Goal: Information Seeking & Learning: Understand process/instructions

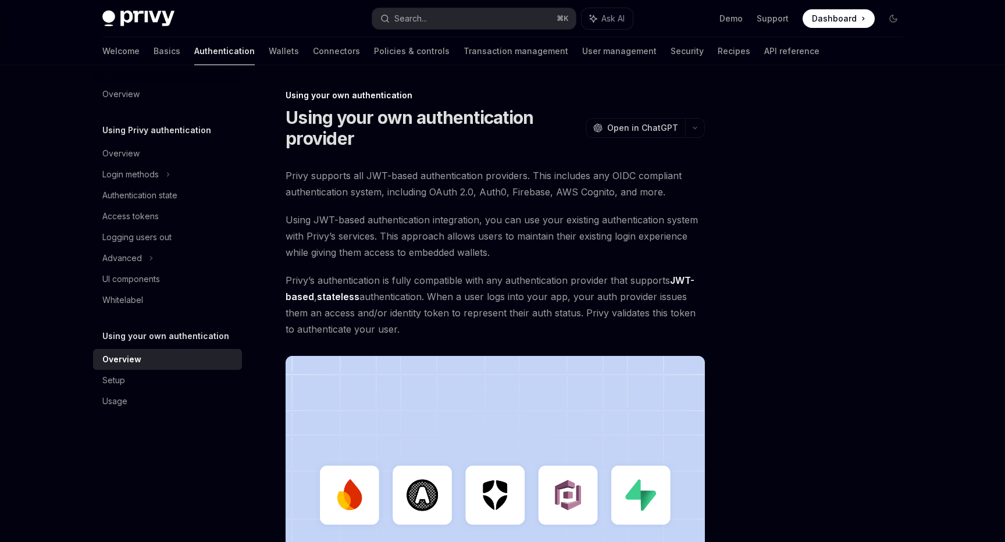
scroll to position [286, 0]
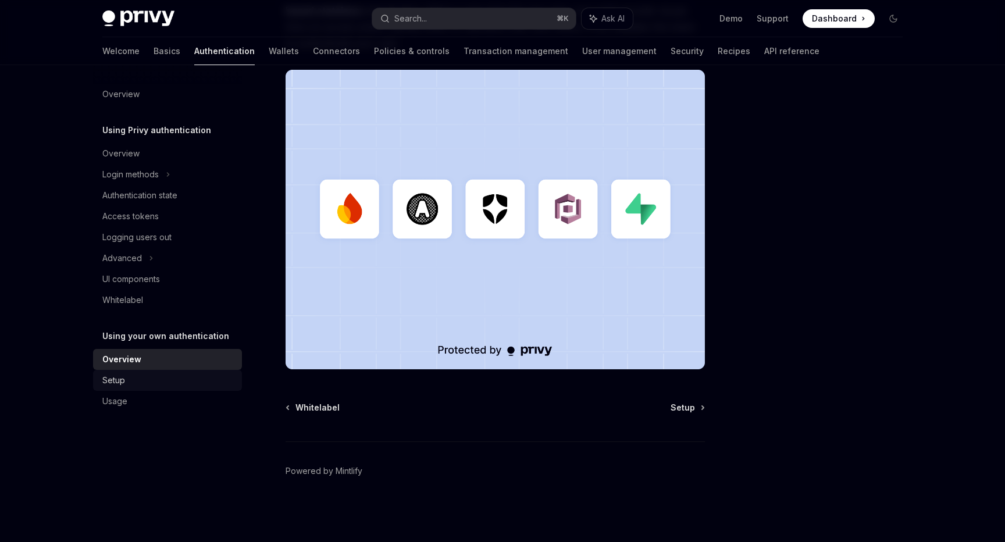
click at [156, 380] on div "Setup" at bounding box center [168, 380] width 133 height 14
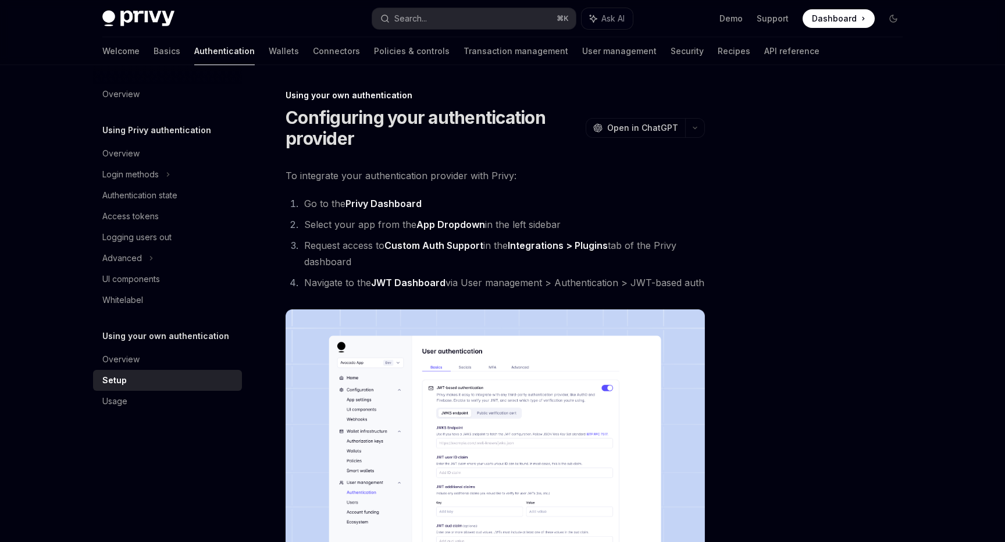
click at [690, 173] on span "To integrate your authentication provider with Privy:" at bounding box center [495, 176] width 419 height 16
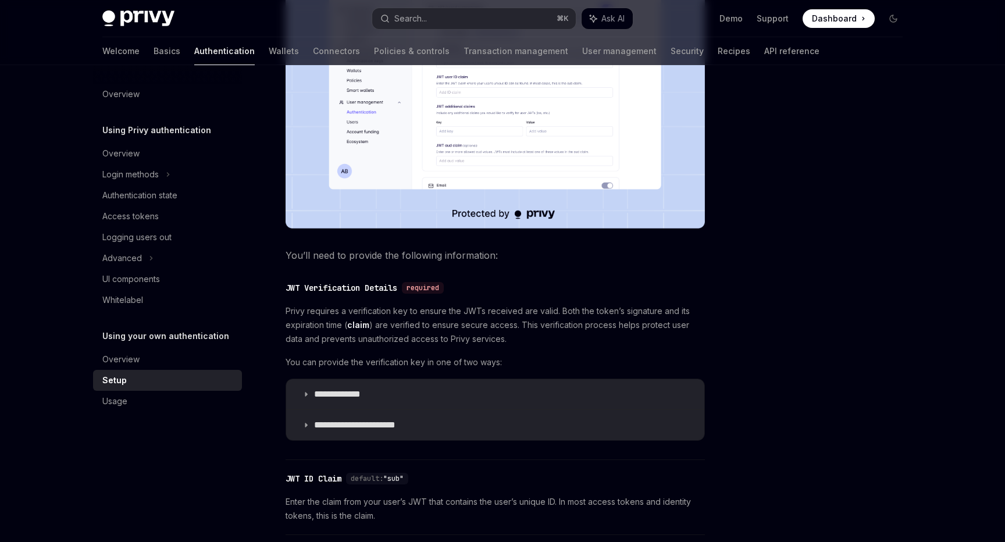
scroll to position [546, 0]
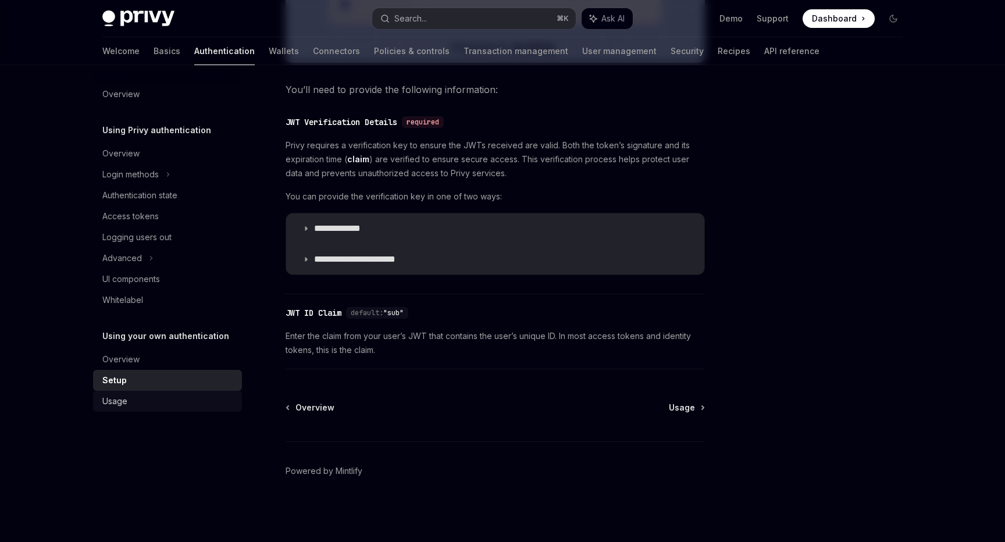
click at [133, 407] on div "Usage" at bounding box center [168, 401] width 133 height 14
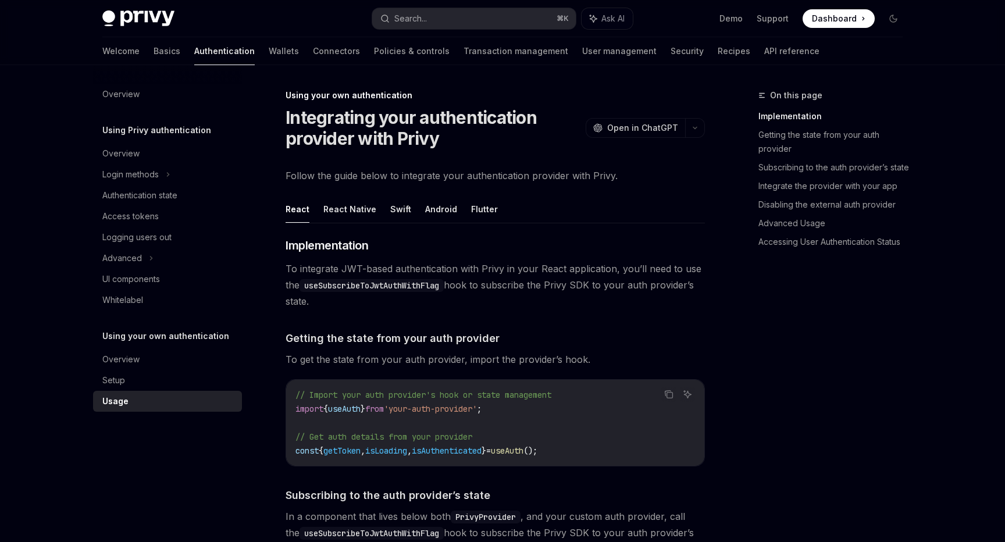
click at [793, 370] on div "On this page Implementation Getting the state from your auth provider Subscribi…" at bounding box center [823, 315] width 177 height 454
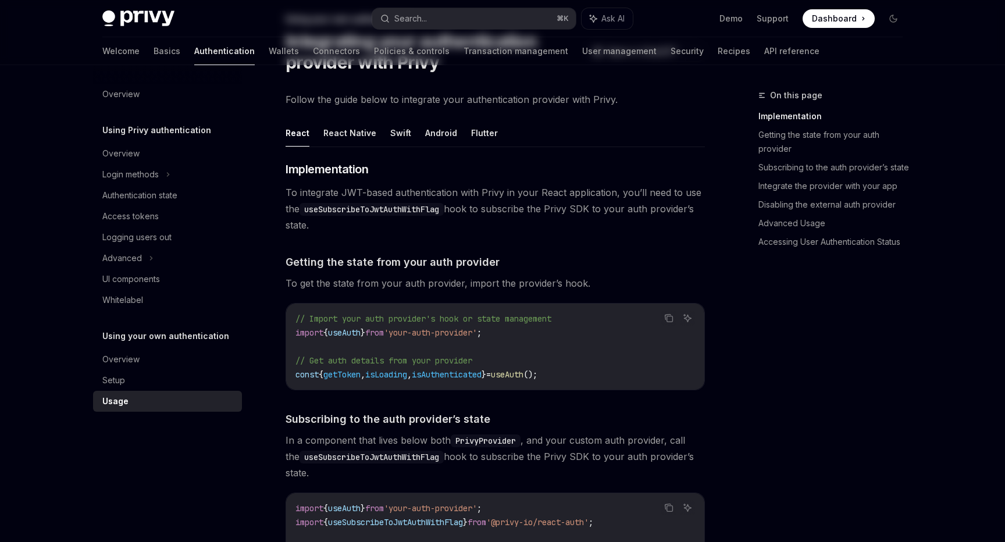
scroll to position [194, 0]
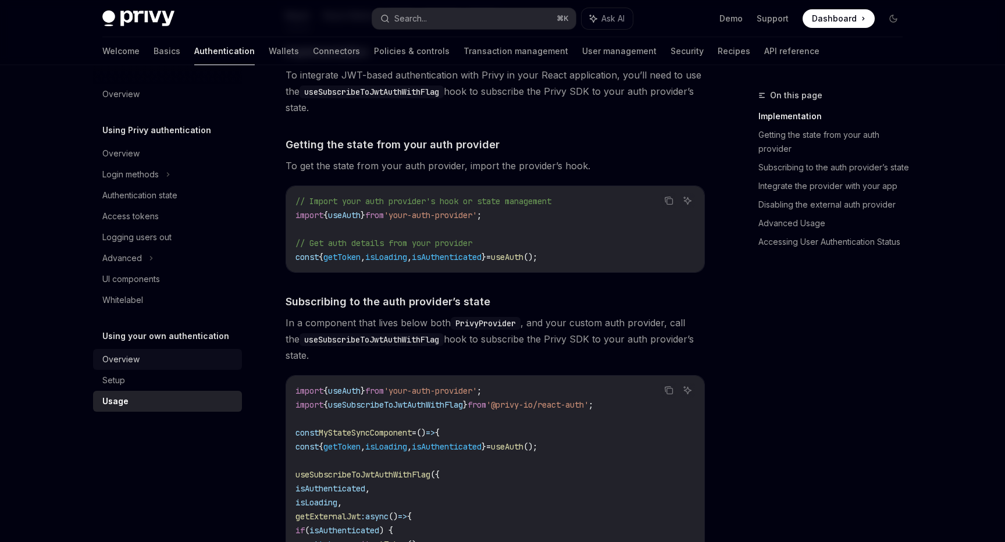
click at [164, 355] on div "Overview" at bounding box center [168, 359] width 133 height 14
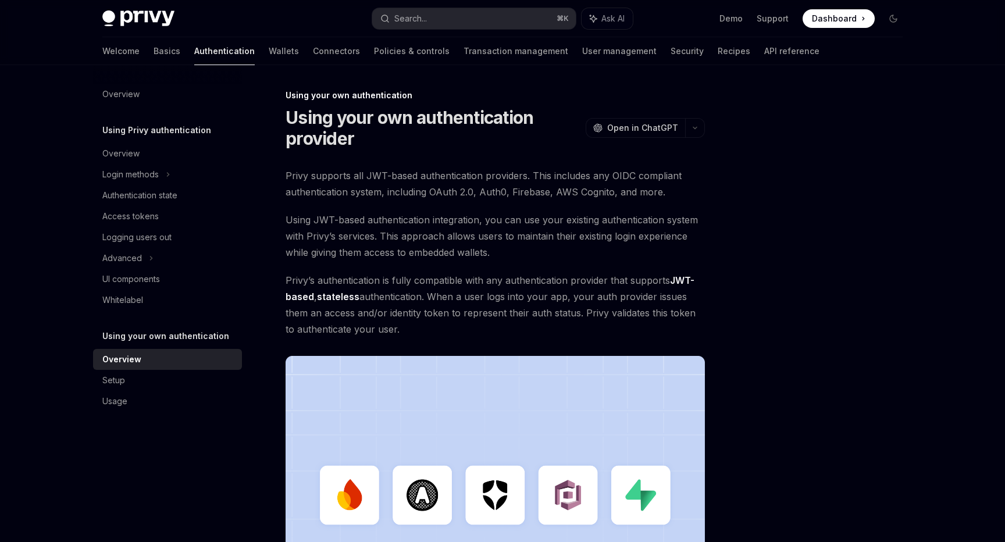
scroll to position [286, 0]
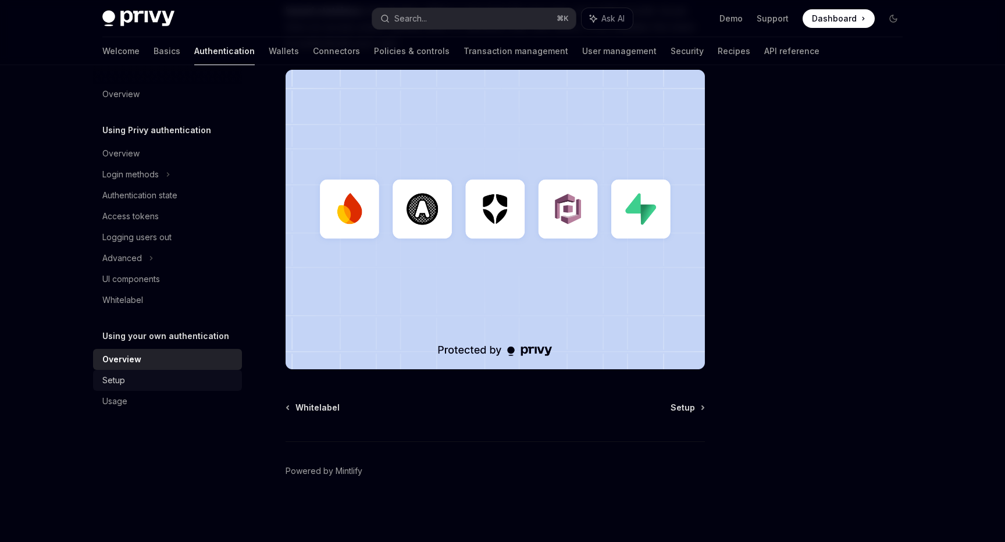
click at [169, 383] on div "Setup" at bounding box center [168, 380] width 133 height 14
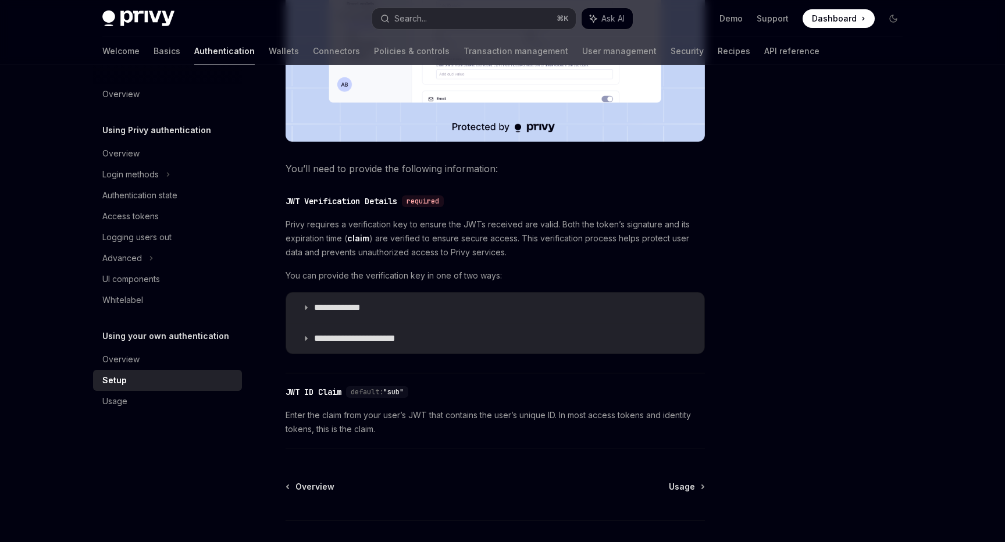
scroll to position [546, 0]
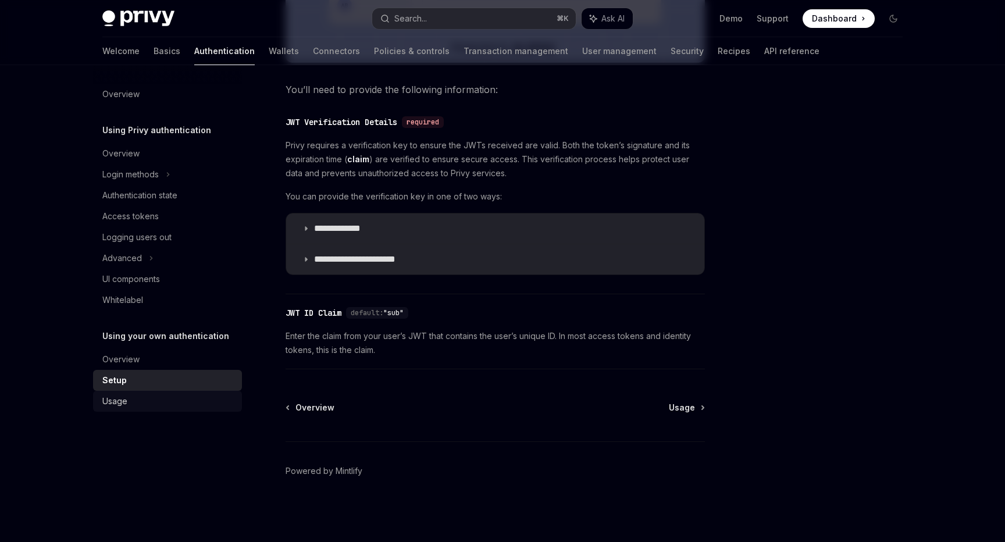
click at [144, 405] on div "Usage" at bounding box center [168, 401] width 133 height 14
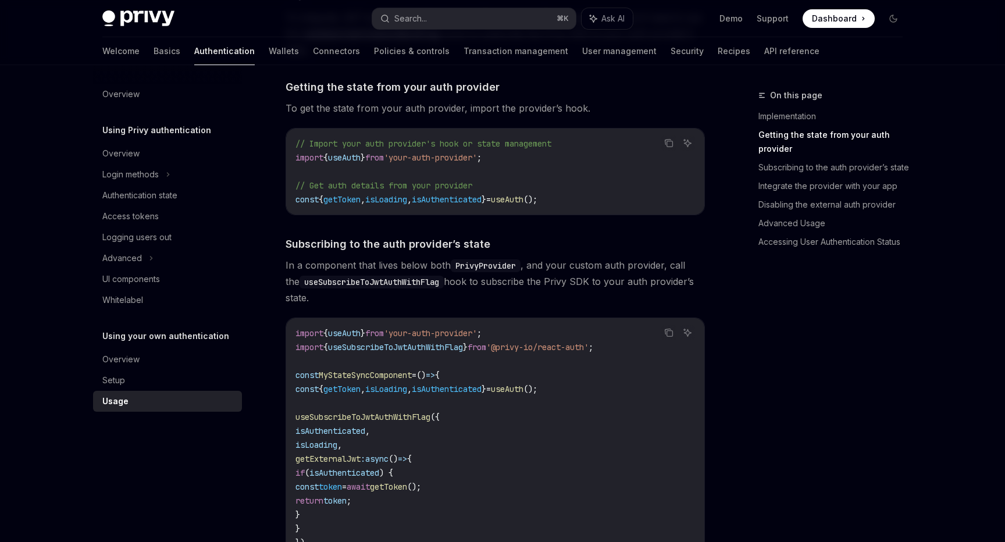
scroll to position [83, 0]
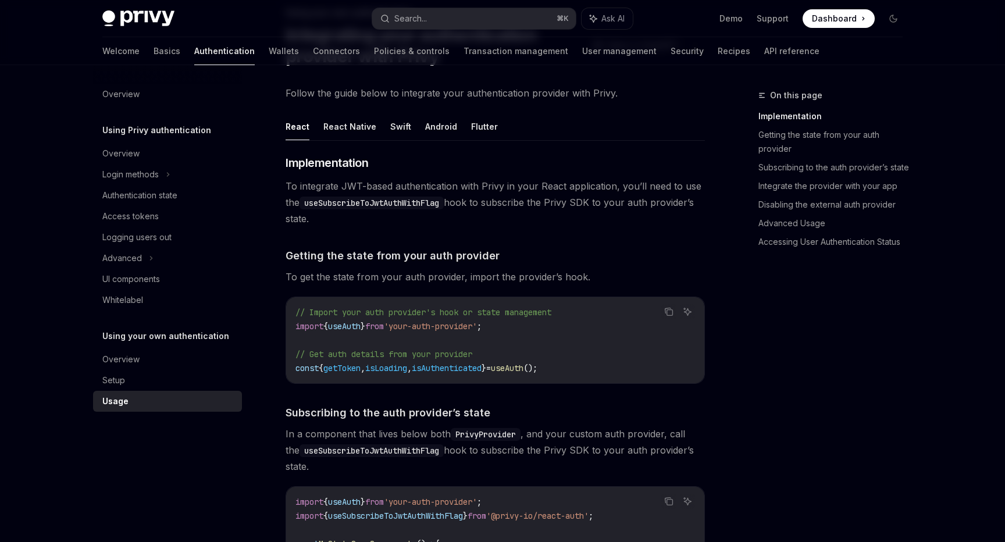
click at [316, 127] on ul "React React Native Swift Android Flutter" at bounding box center [495, 127] width 419 height 28
click at [332, 127] on button "React Native" at bounding box center [349, 126] width 53 height 27
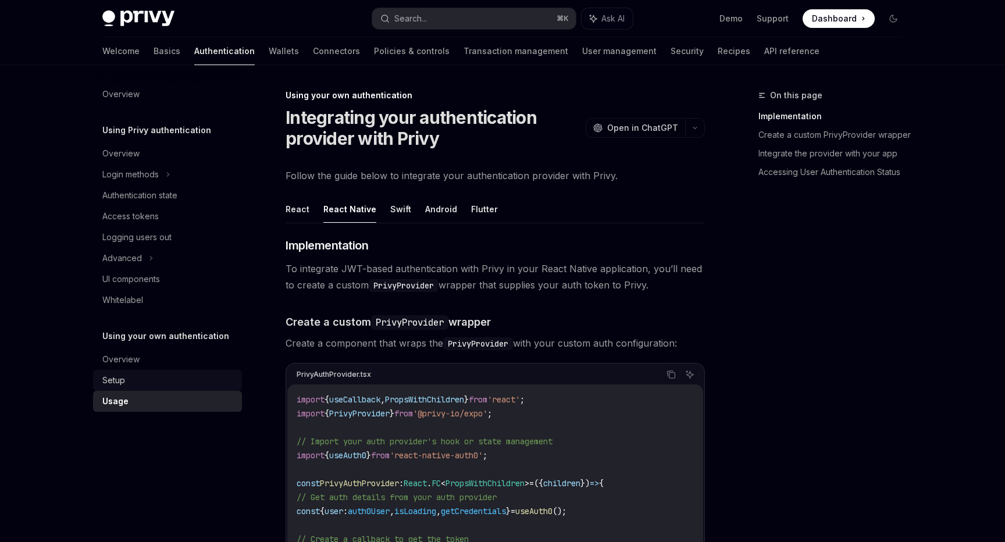
click at [171, 377] on div "Setup" at bounding box center [168, 380] width 133 height 14
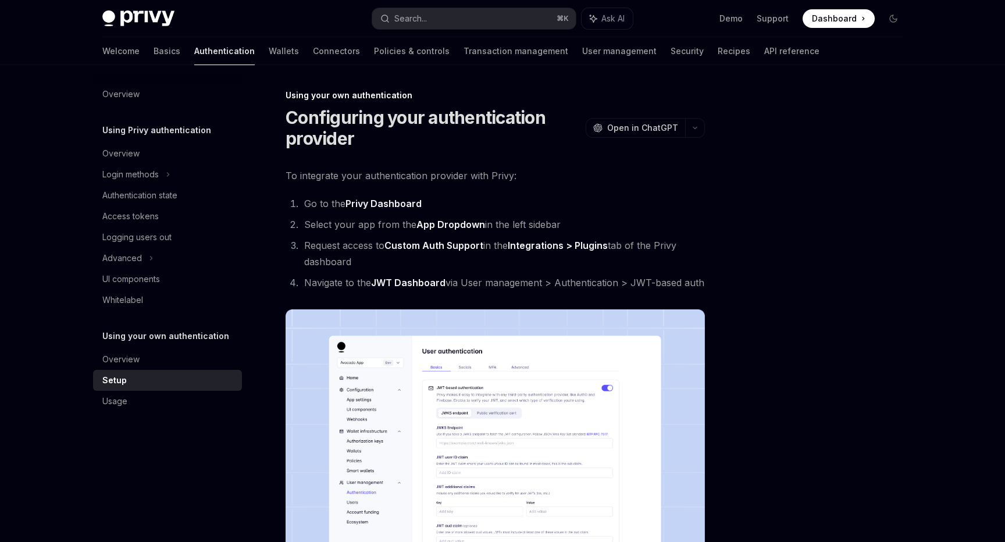
click at [138, 415] on div "Overview Using Privy authentication Overview Login methods Authentication state…" at bounding box center [177, 303] width 168 height 477
click at [123, 414] on div "Overview Using Privy authentication Overview Login methods Authentication state…" at bounding box center [177, 303] width 168 height 477
click at [122, 407] on div "Usage" at bounding box center [114, 401] width 25 height 14
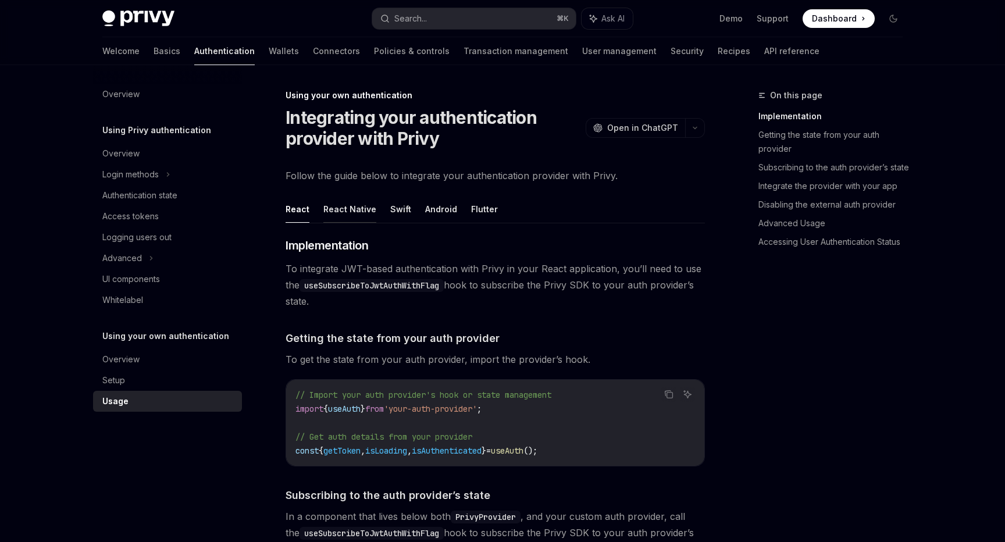
click at [332, 215] on button "React Native" at bounding box center [349, 208] width 53 height 27
type textarea "*"
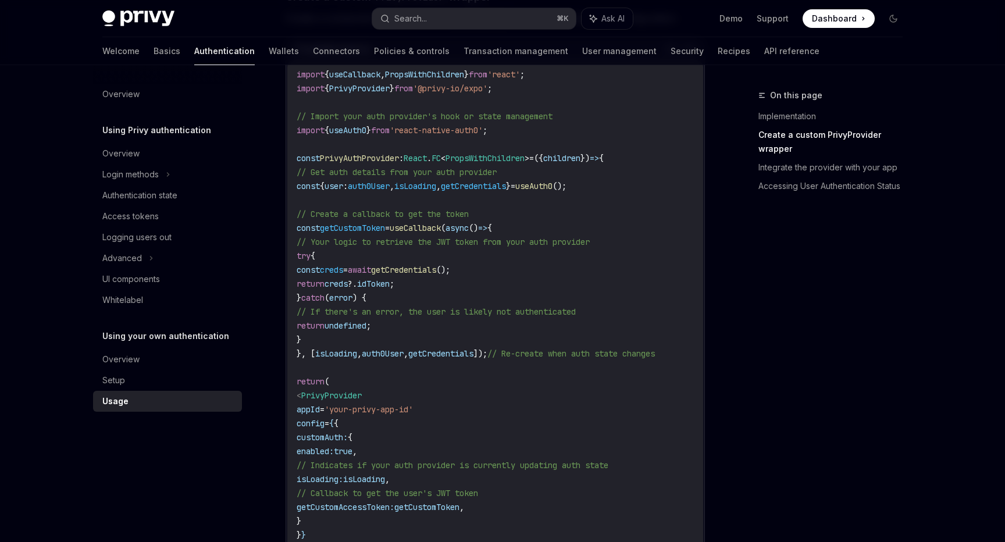
scroll to position [325, 0]
click at [318, 226] on span "const" at bounding box center [308, 228] width 23 height 10
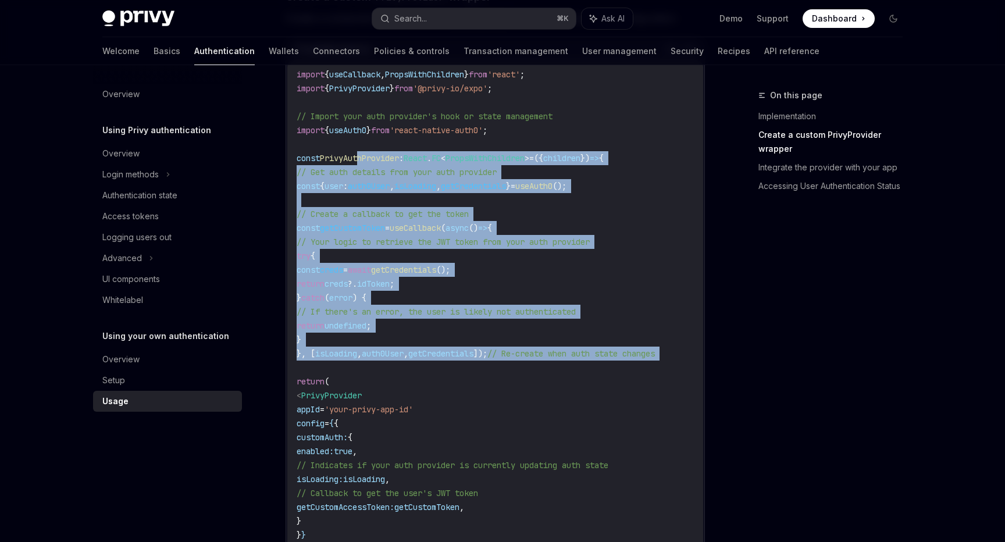
drag, startPoint x: 412, startPoint y: 367, endPoint x: 362, endPoint y: 155, distance: 218.2
click at [362, 155] on code "import { useCallback , PropsWithChildren } from 'react' ; import { PrivyProvide…" at bounding box center [495, 353] width 397 height 572
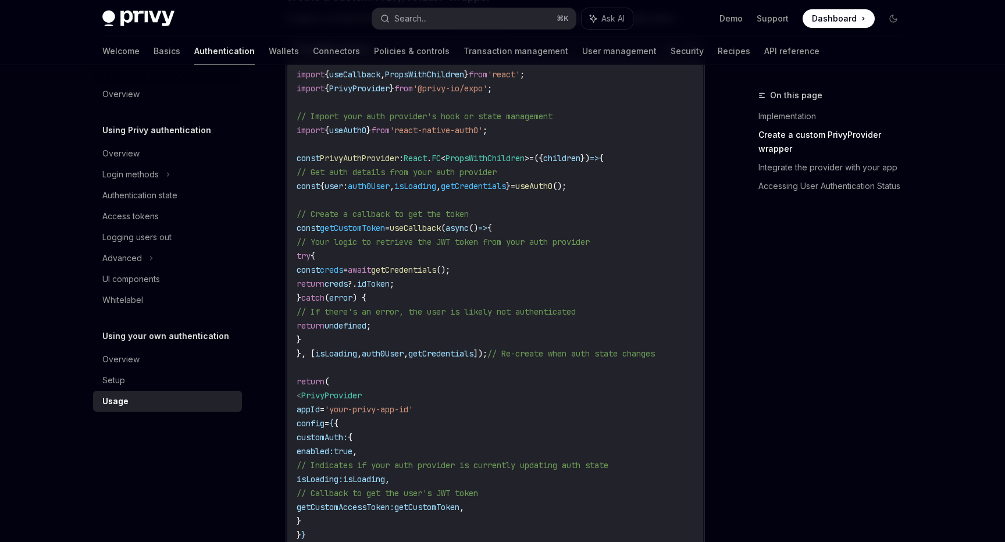
click at [325, 186] on span "{" at bounding box center [322, 186] width 5 height 10
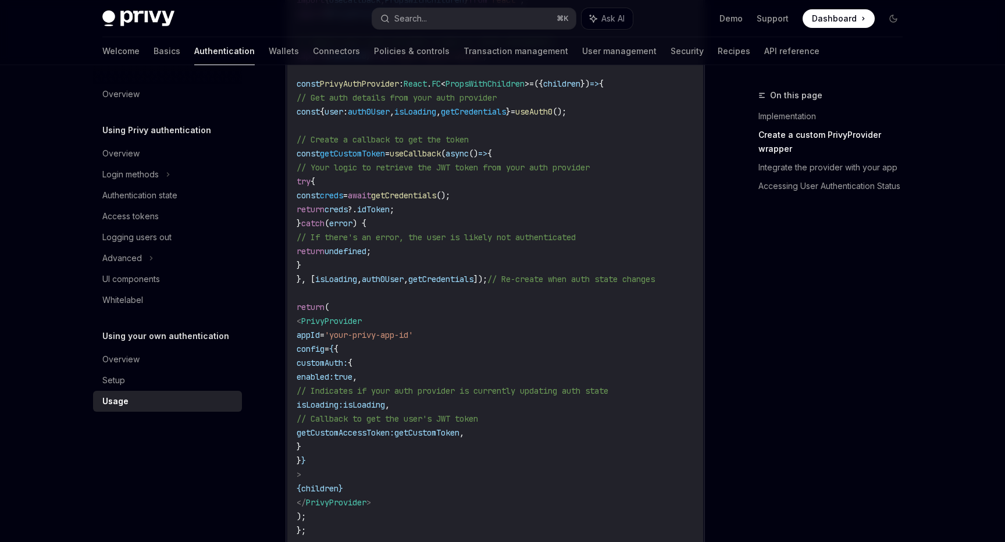
scroll to position [553, 0]
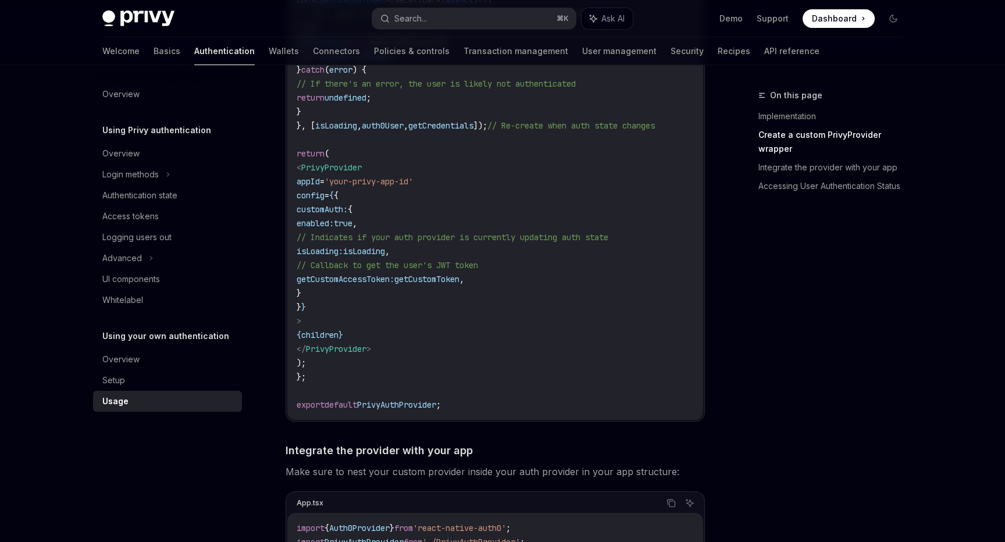
click at [475, 149] on code "import { useCallback , PropsWithChildren } from 'react' ; import { PrivyProvide…" at bounding box center [495, 125] width 397 height 572
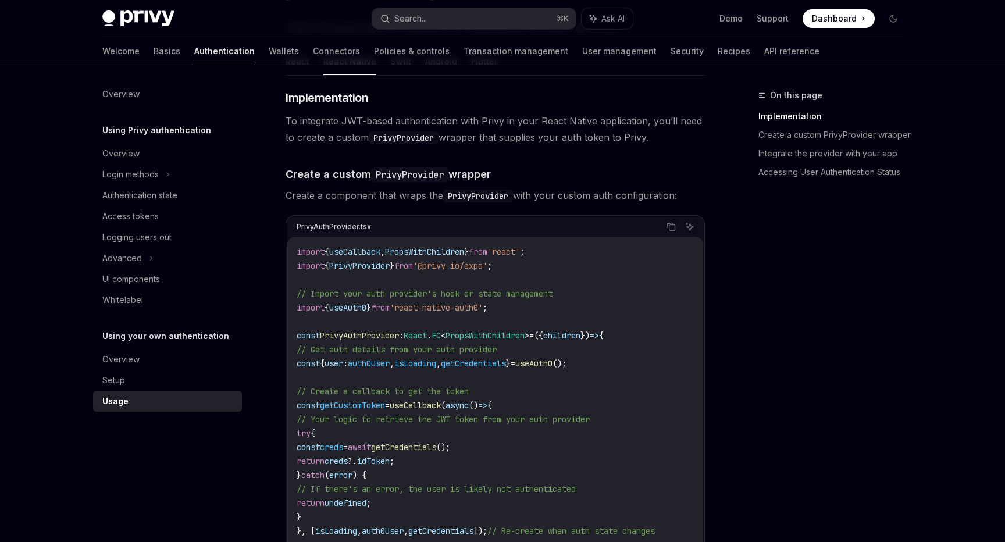
scroll to position [250, 0]
